Goal: Find specific page/section: Find specific page/section

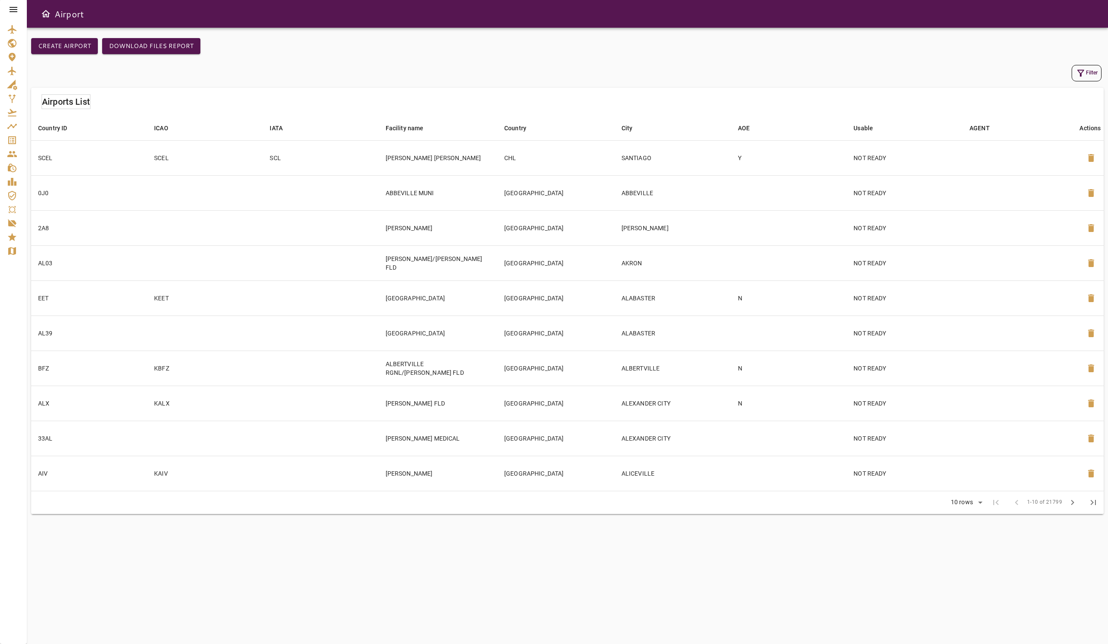
click at [12, 10] on icon at bounding box center [14, 9] width 8 height 5
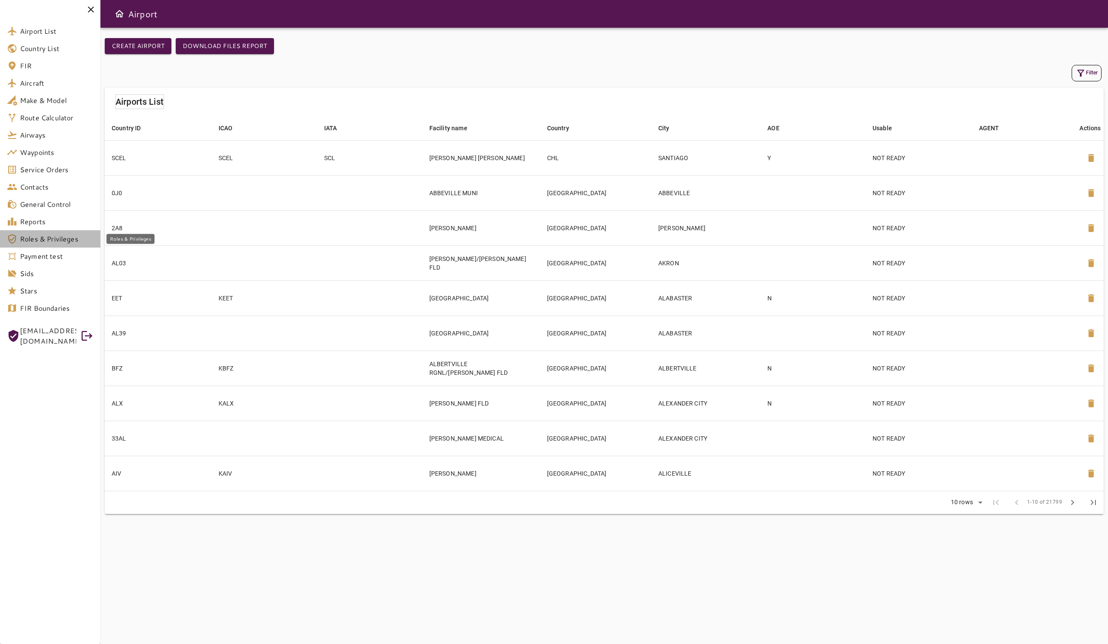
click at [70, 239] on span "Roles & Privileges" at bounding box center [57, 239] width 74 height 10
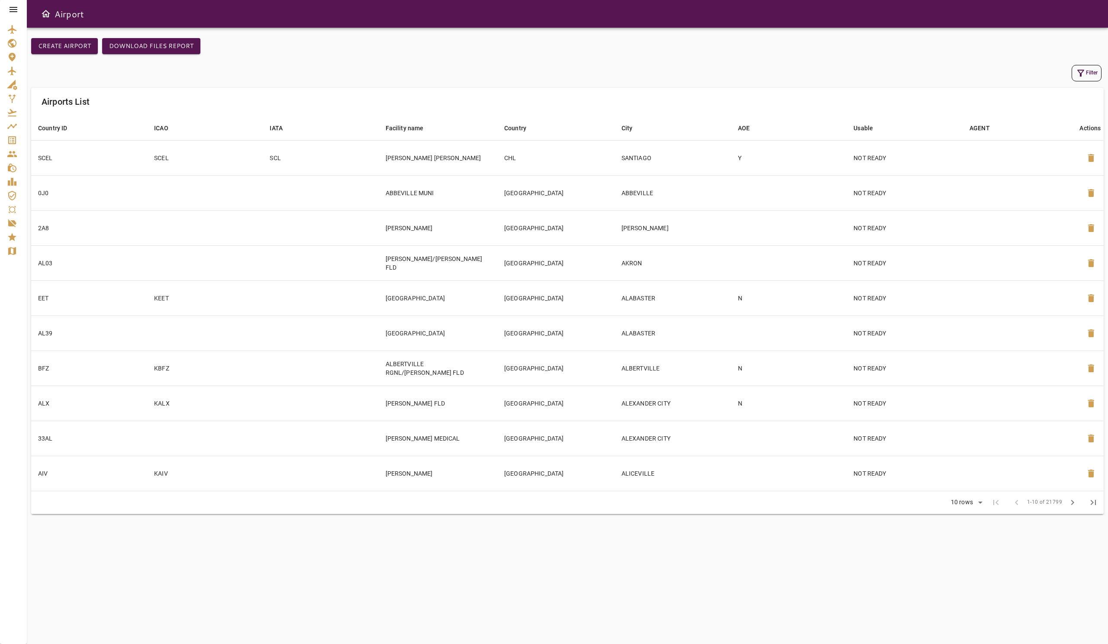
click at [12, 8] on icon at bounding box center [13, 9] width 10 height 10
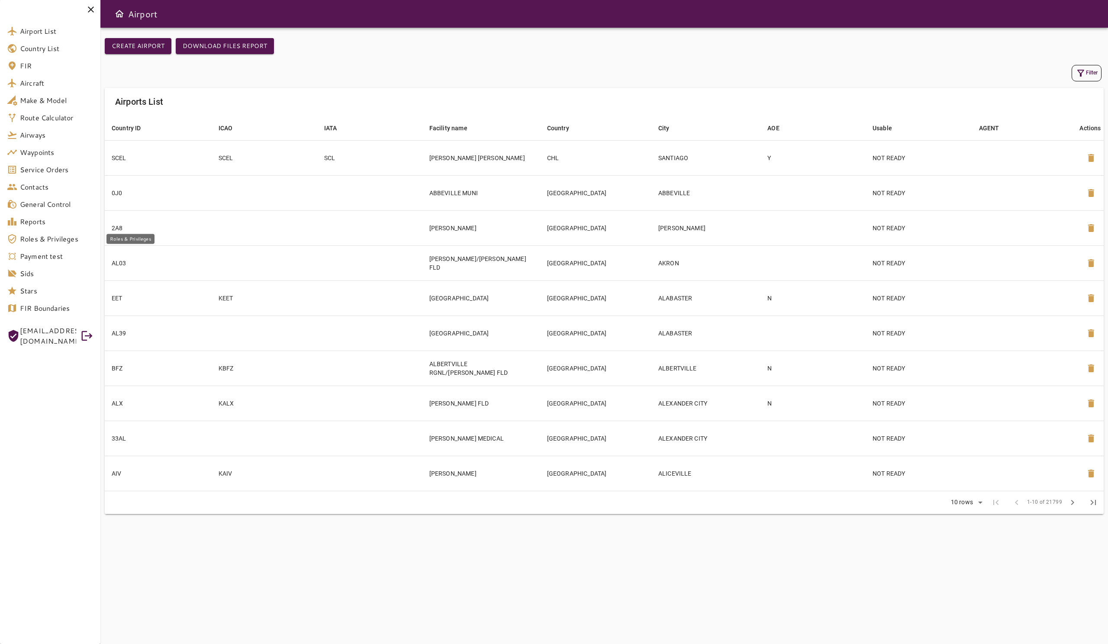
click at [72, 242] on span "Roles & Privileges" at bounding box center [57, 239] width 74 height 10
